Goal: Information Seeking & Learning: Check status

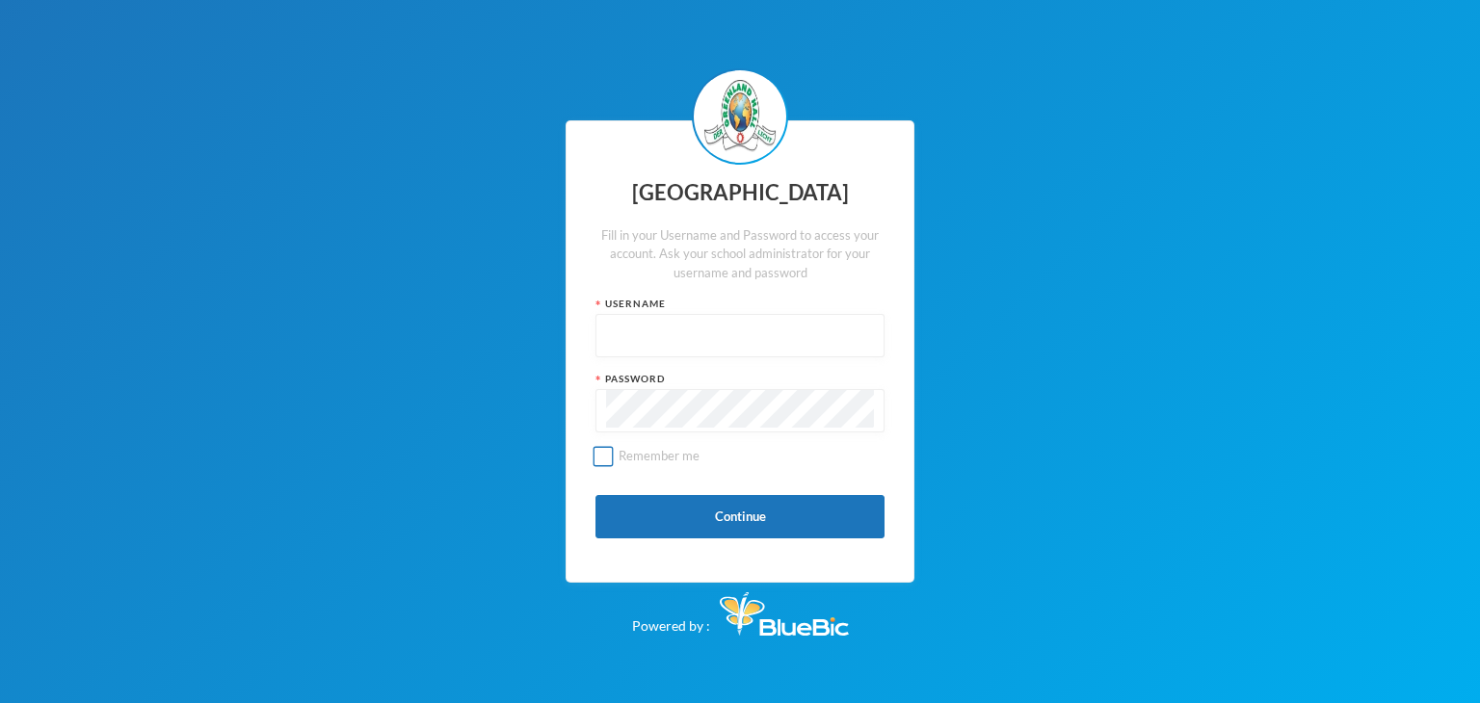
type input "glhc21"
click at [781, 517] on button "Continue" at bounding box center [739, 516] width 289 height 43
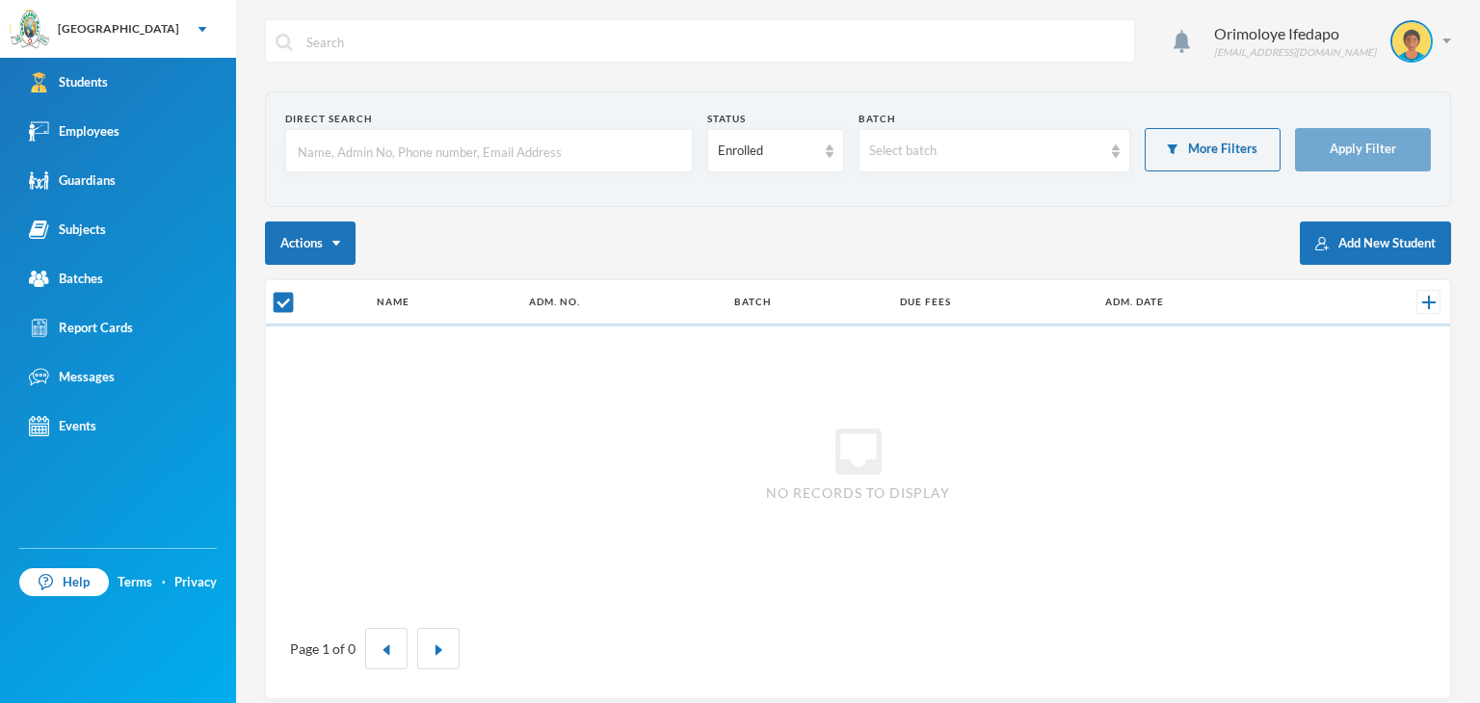
checkbox input "false"
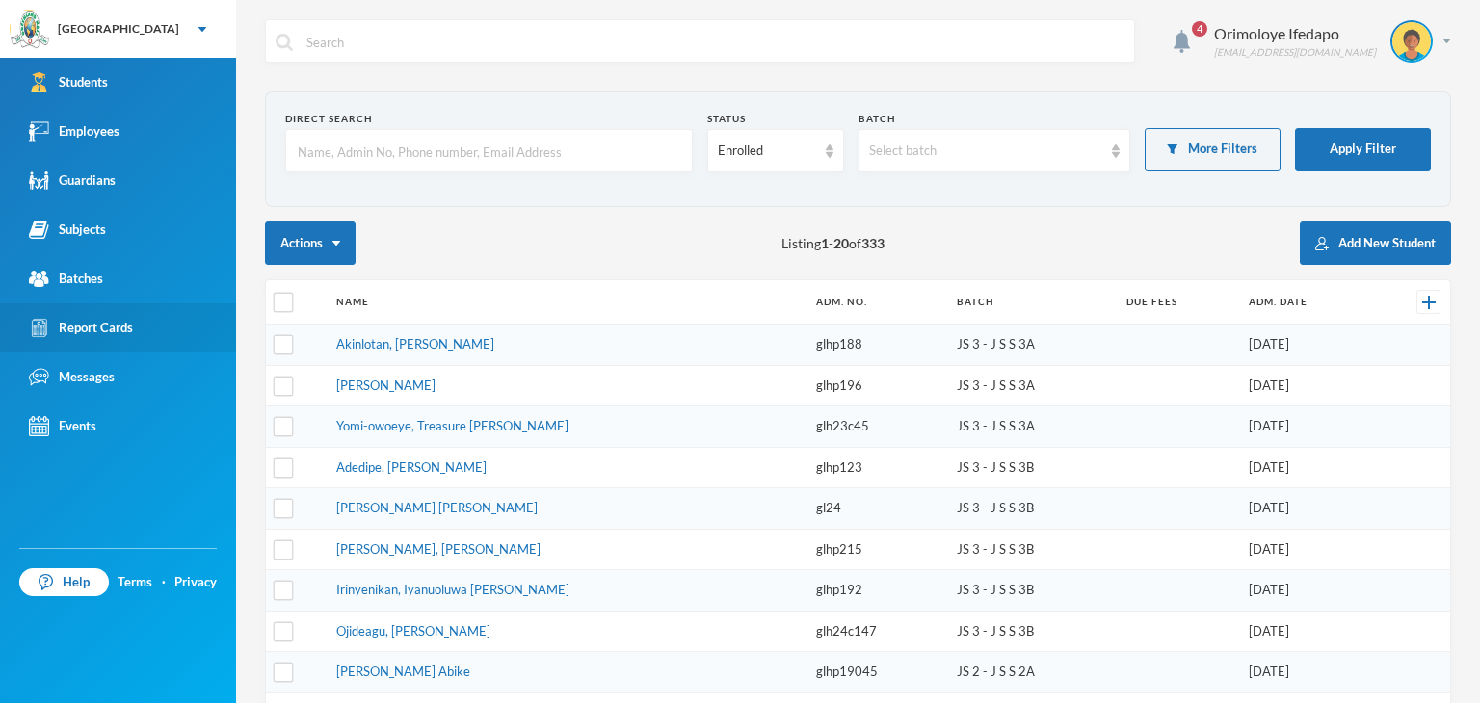
click at [106, 334] on div "Report Cards" at bounding box center [81, 328] width 104 height 20
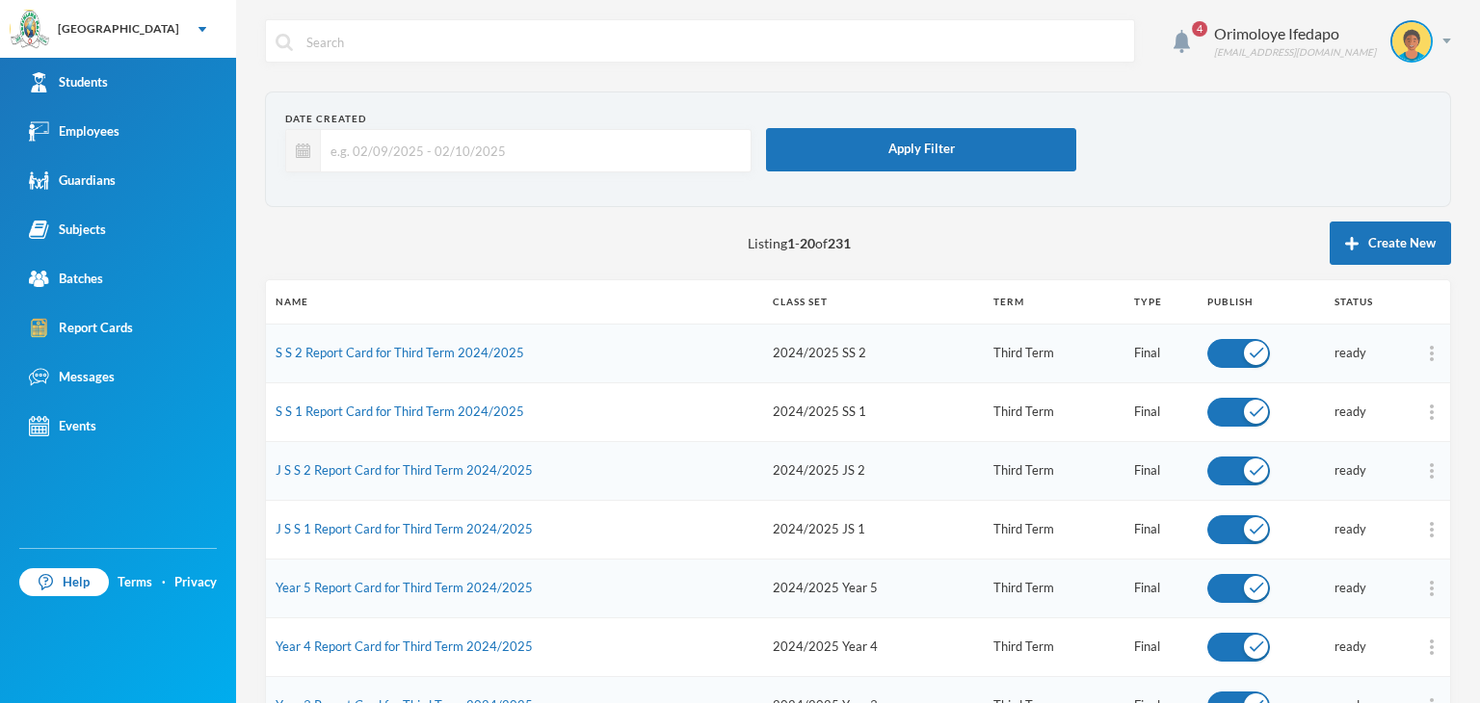
click at [376, 144] on input "text" at bounding box center [531, 150] width 420 height 43
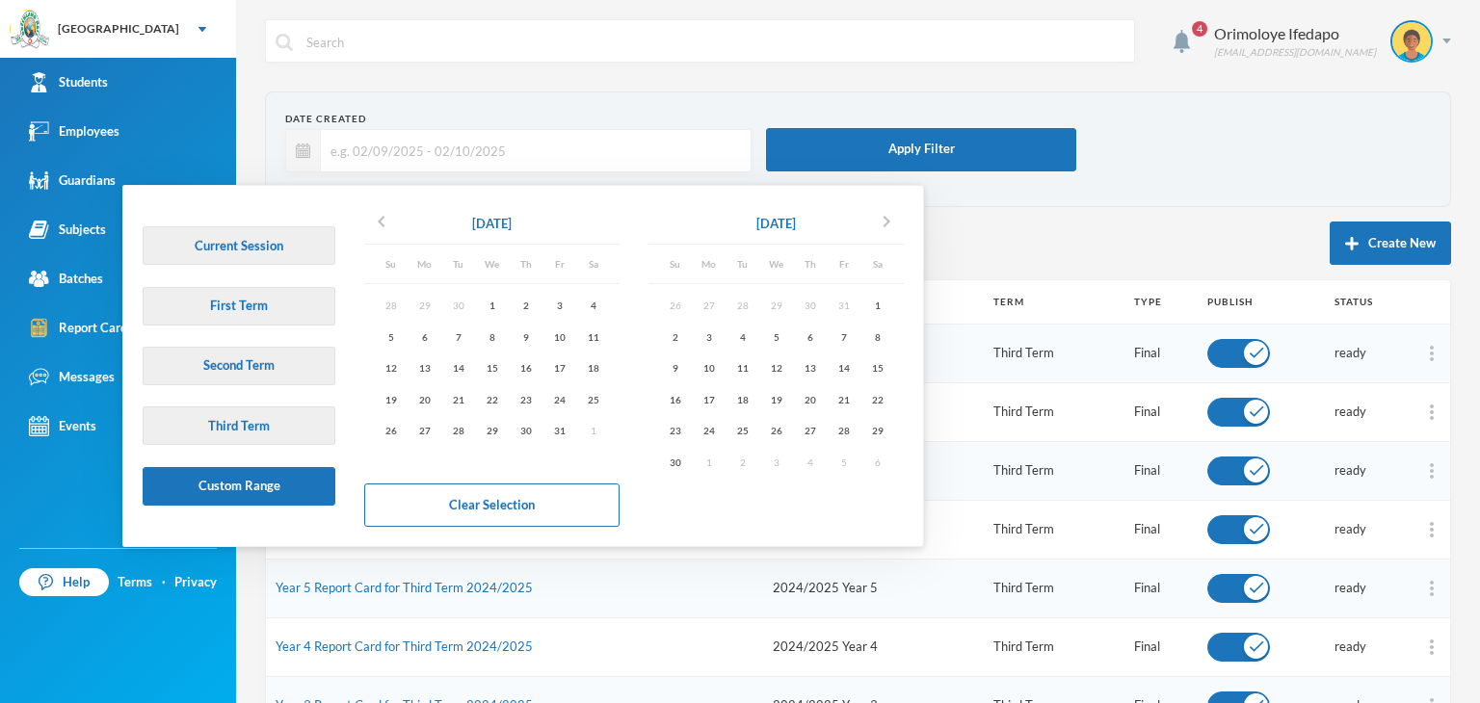
click at [1272, 157] on form "Date Created Apply Filter" at bounding box center [858, 149] width 1146 height 75
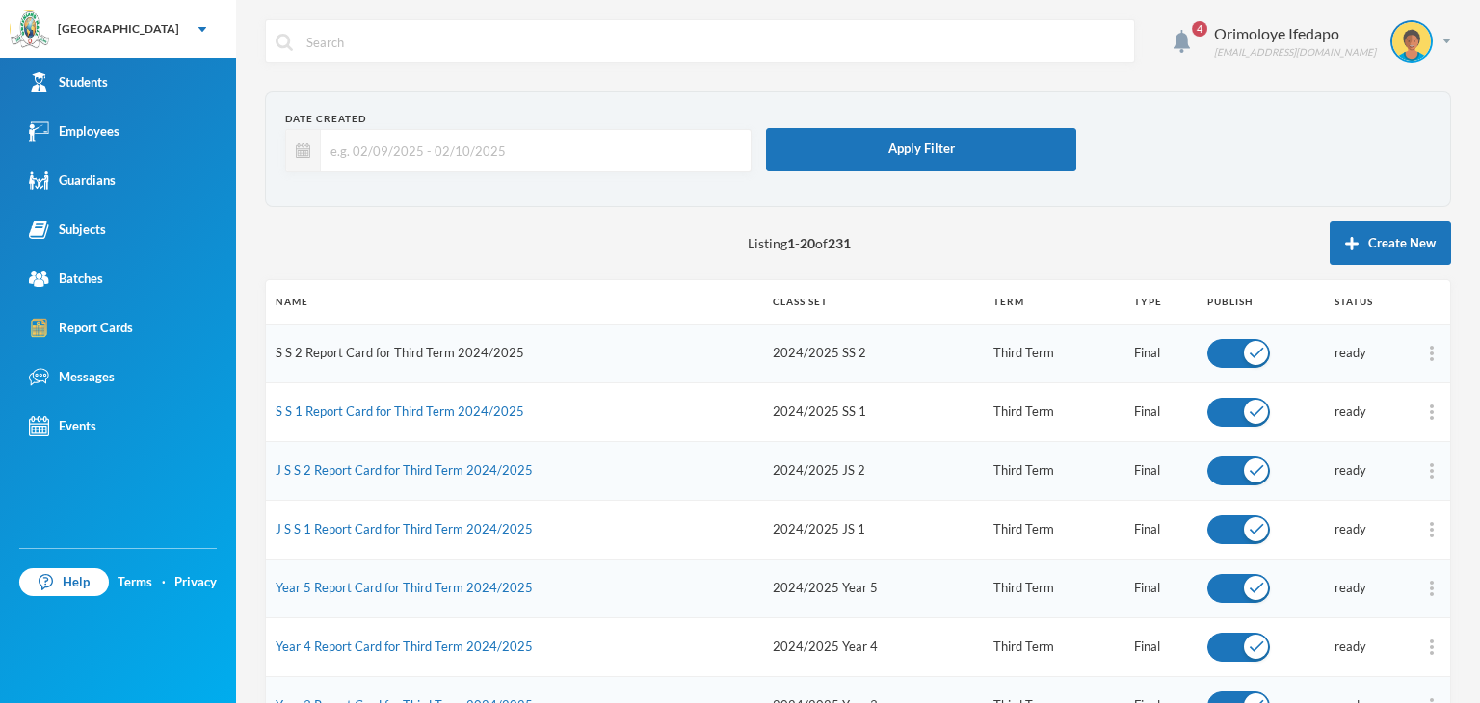
click at [318, 356] on link "S S 2 Report Card for Third Term 2024/2025" at bounding box center [400, 352] width 249 height 15
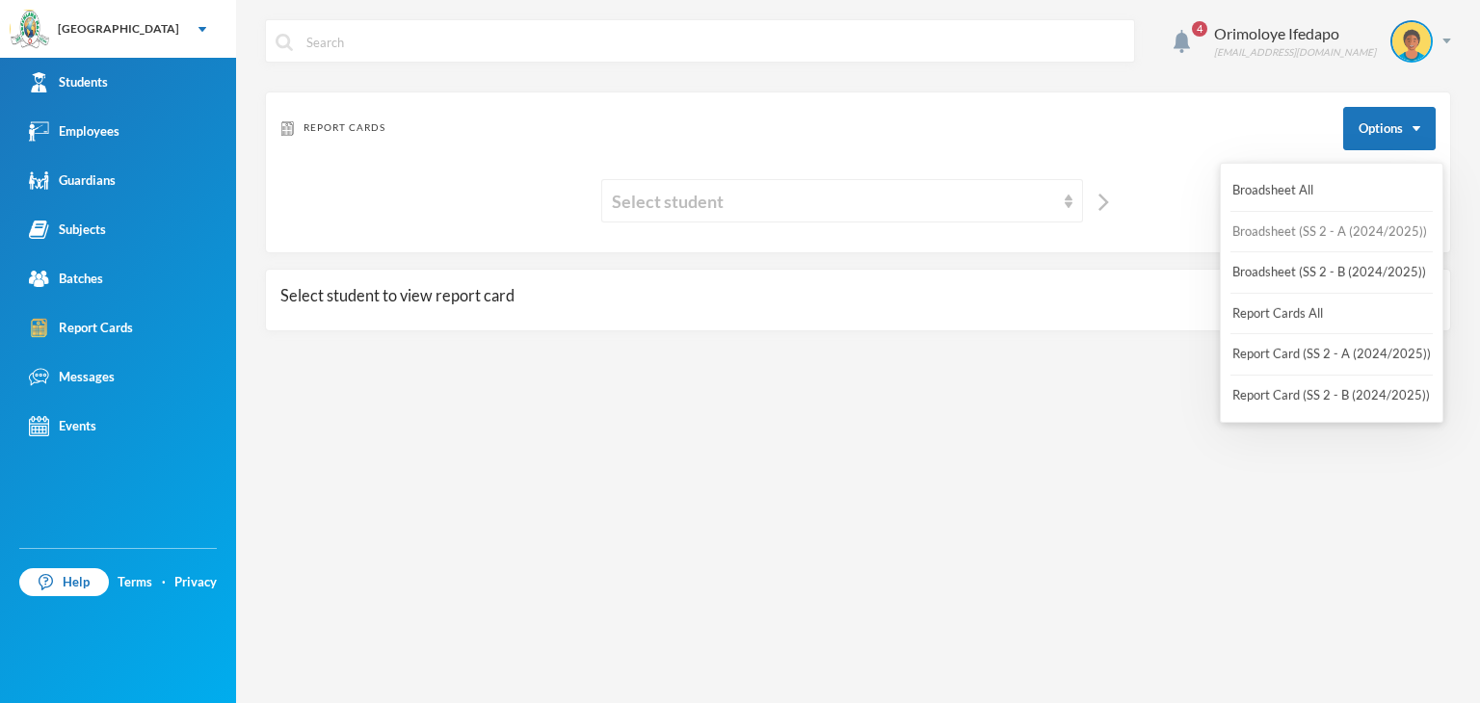
click at [1281, 230] on button "Broadsheet (SS 2 - A (2024/2025))" at bounding box center [1329, 232] width 198 height 35
click at [1270, 275] on button "Broadsheet (SS 2 - B (2024/2025))" at bounding box center [1329, 272] width 198 height 35
click at [1431, 138] on button "Options" at bounding box center [1389, 128] width 92 height 43
click at [1289, 188] on button "Broadsheet All" at bounding box center [1272, 190] width 85 height 35
